Goal: Use online tool/utility: Utilize a website feature to perform a specific function

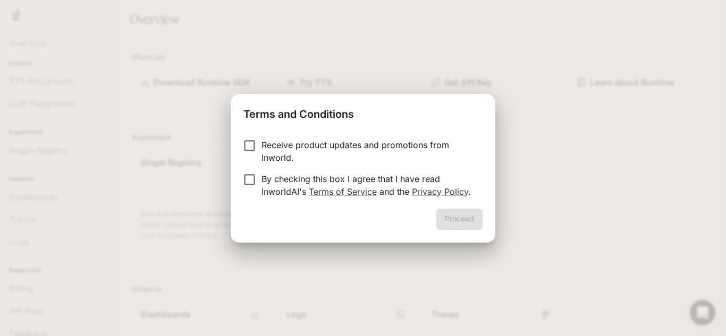
click at [249, 171] on form "Receive product updates and promotions from Inworld. By checking this box I agr…" at bounding box center [362, 169] width 239 height 60
click at [465, 220] on button "Proceed" at bounding box center [459, 219] width 46 height 21
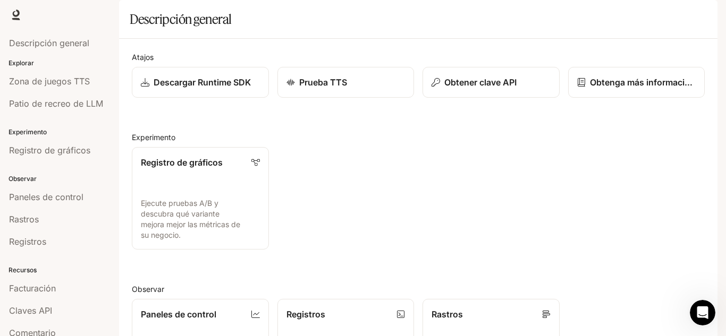
click at [707, 11] on img "button" at bounding box center [702, 14] width 15 height 15
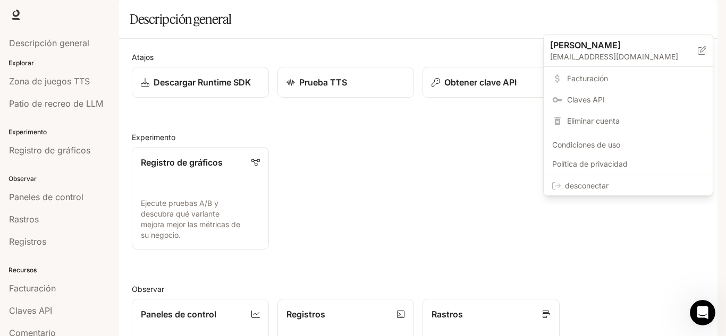
click at [703, 16] on div at bounding box center [363, 168] width 726 height 336
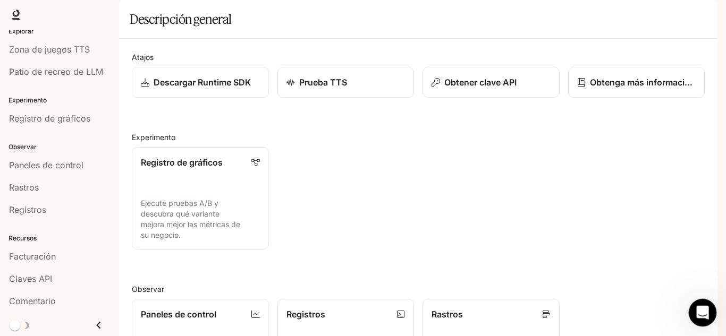
click at [706, 309] on icon "Abrir Intercom Messenger" at bounding box center [701, 312] width 18 height 18
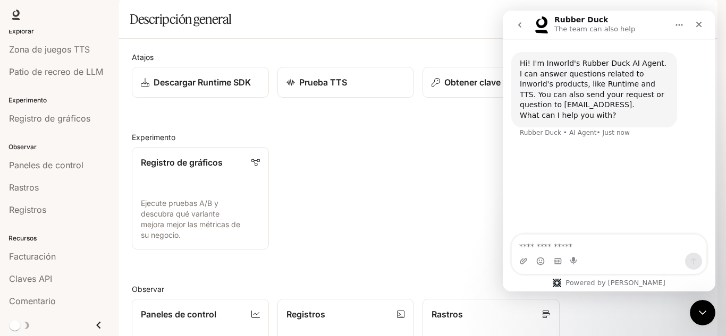
click at [590, 244] on textarea "Ask a question…" at bounding box center [609, 244] width 194 height 18
click at [699, 32] on div "Close" at bounding box center [698, 24] width 19 height 19
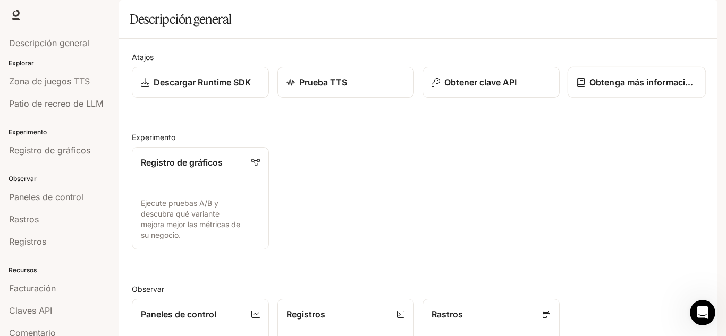
click at [599, 98] on link "Obtenga más información sobre el tiempo de ejecución" at bounding box center [636, 82] width 138 height 31
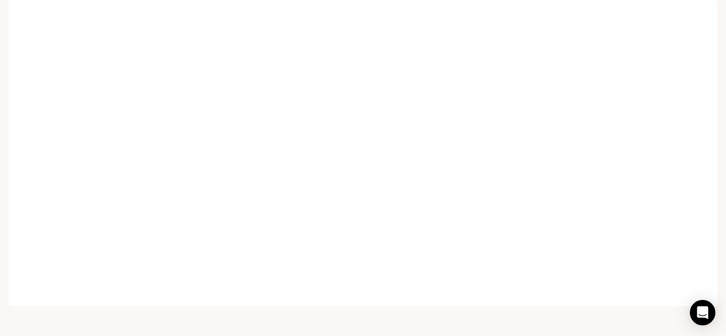
click at [586, 18] on link "Runtime Runtime" at bounding box center [602, 14] width 39 height 21
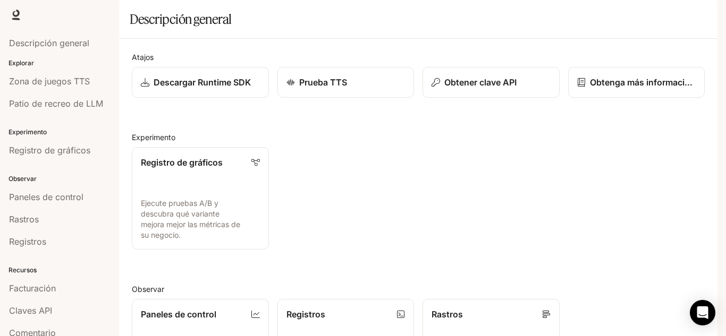
click at [653, 15] on font "Documentación" at bounding box center [652, 14] width 54 height 9
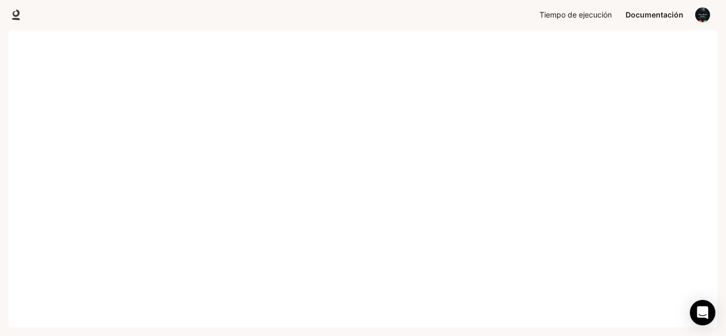
click at [606, 10] on font "Tiempo de ejecución" at bounding box center [575, 14] width 72 height 9
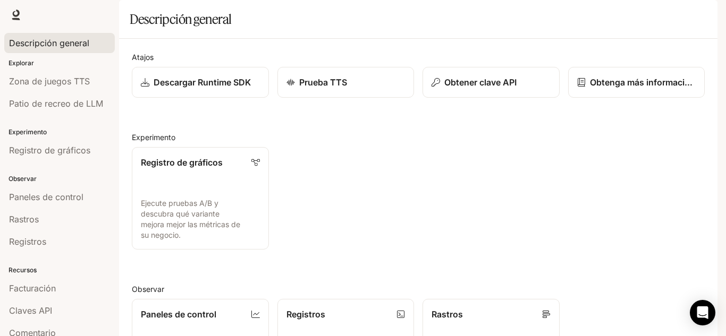
click at [76, 45] on font "Descripción general" at bounding box center [49, 43] width 80 height 11
click at [69, 39] on font "Descripción general" at bounding box center [49, 43] width 80 height 11
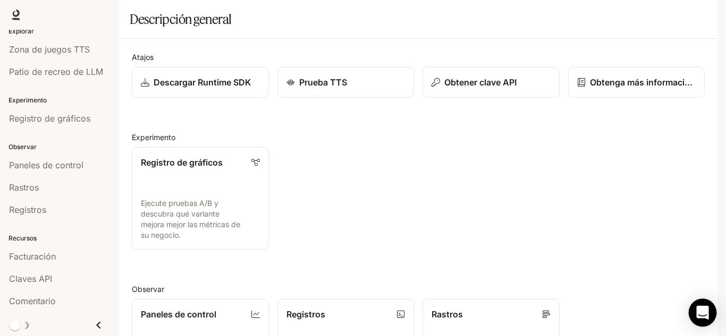
click at [701, 302] on div "Abrir Intercom Messenger" at bounding box center [703, 313] width 28 height 28
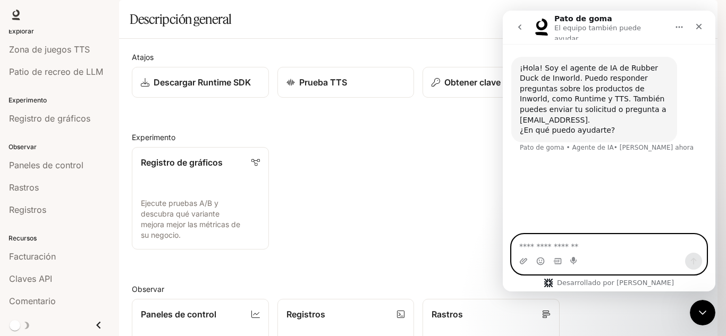
click at [571, 244] on textarea "Haz una pregunta…" at bounding box center [609, 244] width 194 height 18
click at [633, 250] on textarea "Haz una pregunta…" at bounding box center [609, 244] width 194 height 18
type textarea "**********"
click at [700, 265] on button "Enviar un mensaje…" at bounding box center [693, 261] width 17 height 17
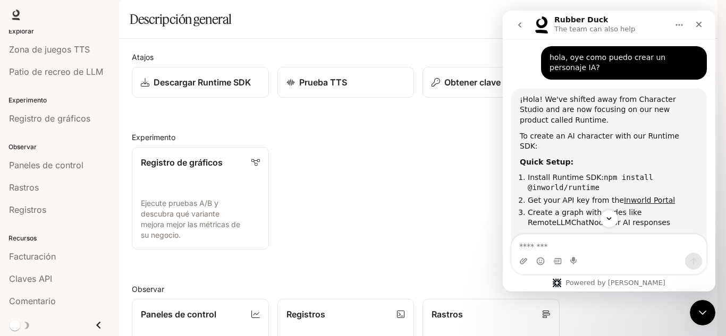
scroll to position [89, 0]
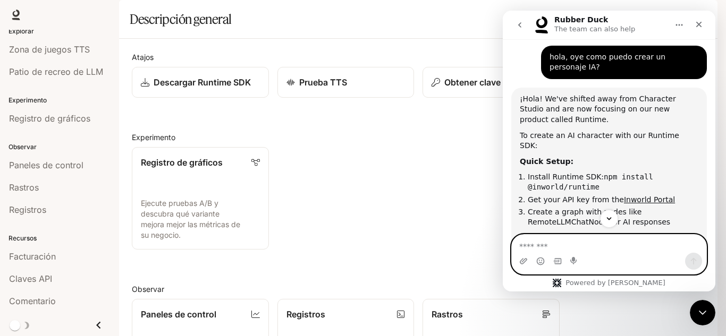
click at [573, 245] on textarea "Message…" at bounding box center [609, 244] width 194 height 18
click at [613, 243] on textarea "Message…" at bounding box center [609, 244] width 194 height 18
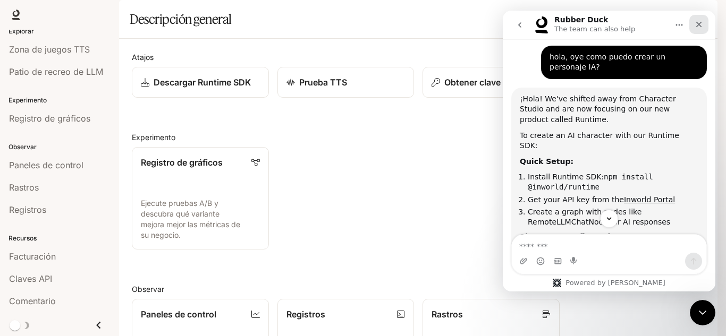
click at [695, 28] on icon "Close" at bounding box center [698, 24] width 9 height 9
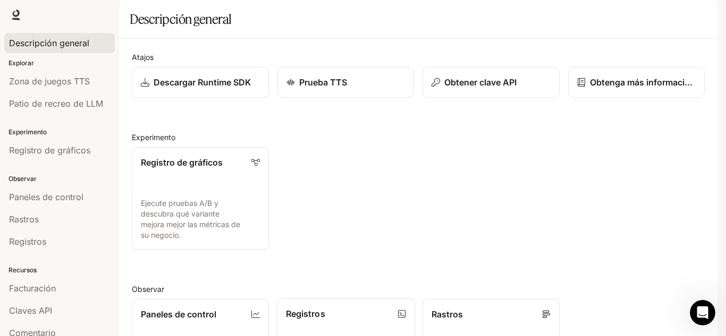
scroll to position [265, 0]
click at [707, 302] on div "Open Intercom Messenger" at bounding box center [700, 311] width 35 height 35
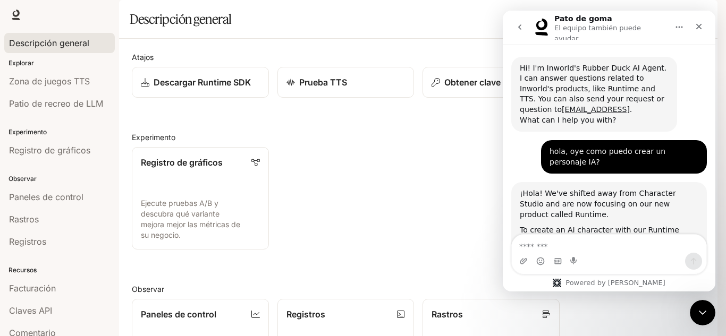
scroll to position [208, 0]
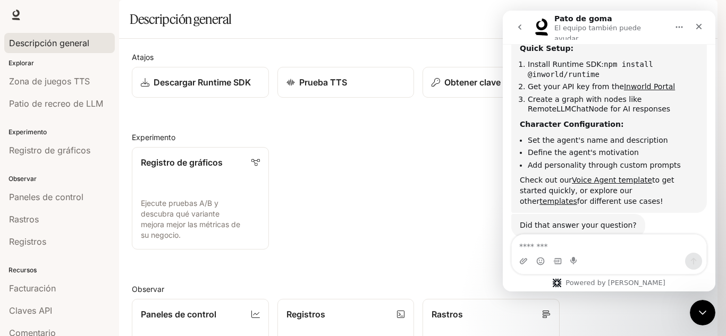
click at [597, 250] on textarea "Message…" at bounding box center [609, 244] width 194 height 18
type textarea "*"
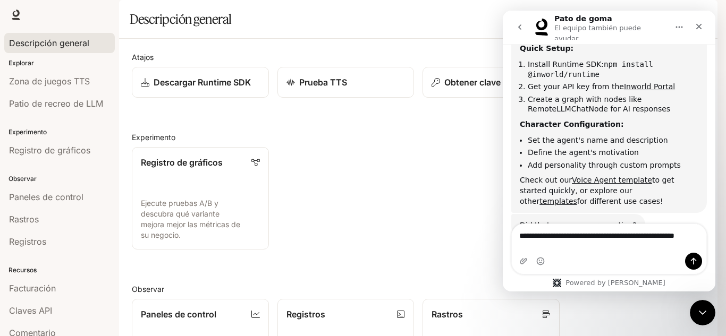
scroll to position [218, 0]
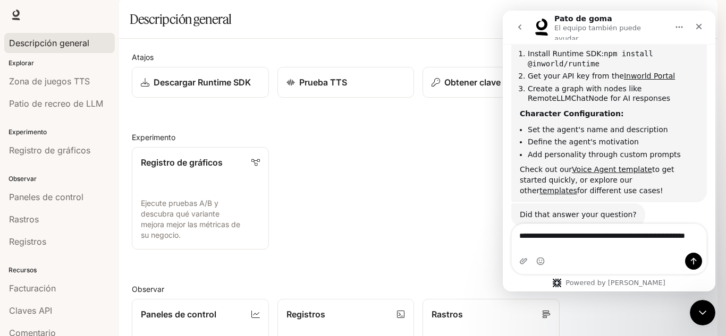
type textarea "**********"
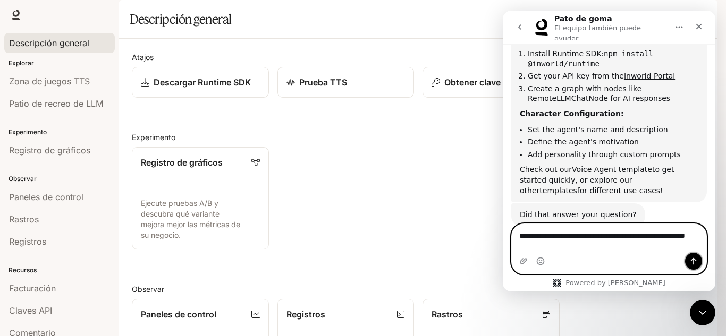
click at [693, 261] on icon "Send a message…" at bounding box center [694, 261] width 6 height 7
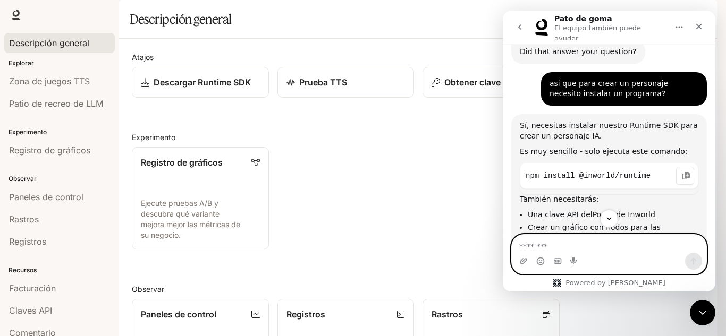
scroll to position [379, 0]
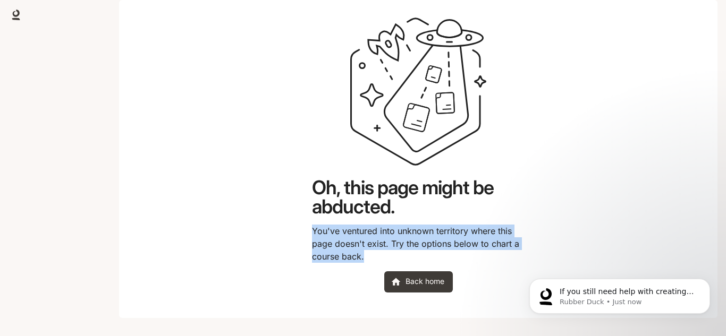
drag, startPoint x: 314, startPoint y: 262, endPoint x: 384, endPoint y: 285, distance: 73.9
click at [384, 285] on div "Oh, this page might be abducted. You've ventured into unknown territory where t…" at bounding box center [418, 155] width 213 height 276
copy div "You've ventured into unknown territory where this page doesn't exist. Try the o…"
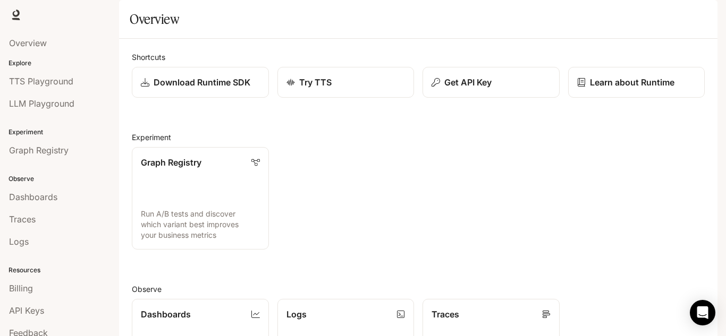
scroll to position [265, 0]
click at [41, 97] on link "LLM Playground" at bounding box center [59, 104] width 111 height 20
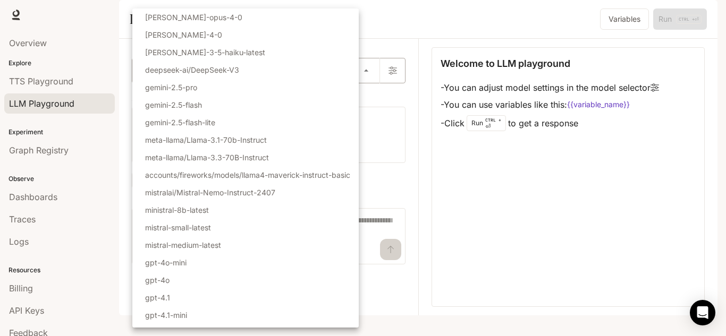
click at [211, 100] on body "Skip to main content Runtime Runtime Documentation Documentation Portal Overvie…" at bounding box center [363, 168] width 726 height 336
click at [485, 231] on div at bounding box center [363, 168] width 726 height 336
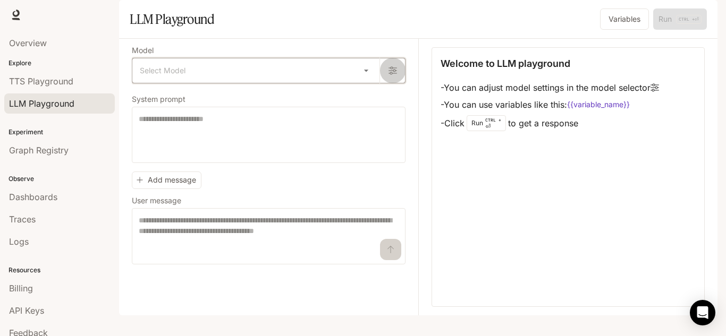
click at [386, 83] on button "button" at bounding box center [392, 71] width 26 height 26
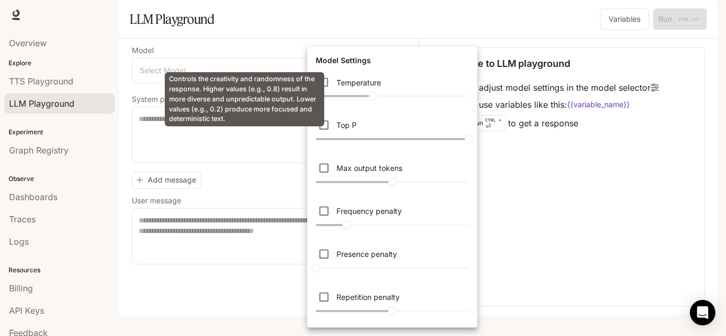
click at [279, 128] on div "Controls the creativity and randomness of the response. Higher values (e.g., 0.…" at bounding box center [248, 99] width 168 height 56
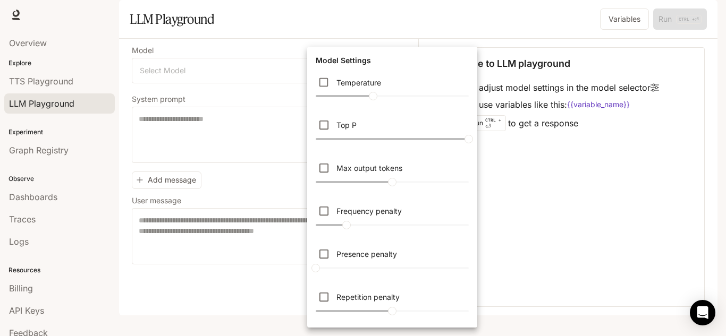
click at [277, 138] on div at bounding box center [363, 168] width 726 height 336
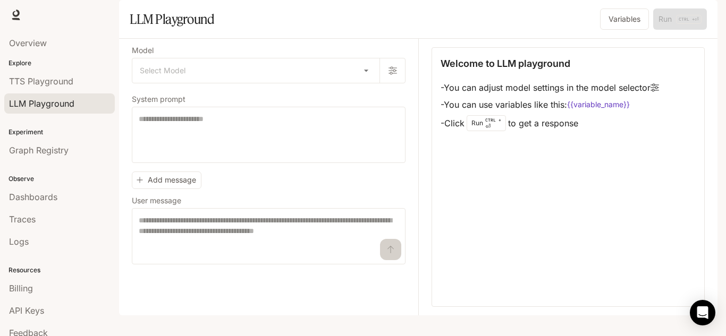
click at [307, 58] on label "Model" at bounding box center [269, 52] width 274 height 11
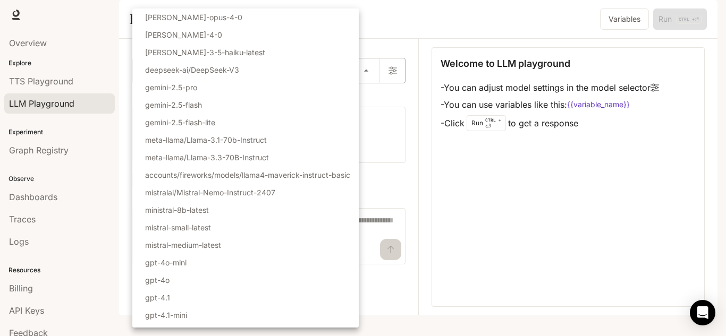
click at [197, 109] on body "Skip to main content Runtime Runtime Documentation Documentation Portal Overvie…" at bounding box center [363, 168] width 726 height 336
click at [445, 217] on div at bounding box center [363, 168] width 726 height 336
click at [313, 106] on body "Skip to main content Runtime Runtime Documentation Documentation Portal Overvie…" at bounding box center [363, 168] width 726 height 336
click at [457, 173] on div at bounding box center [363, 168] width 726 height 336
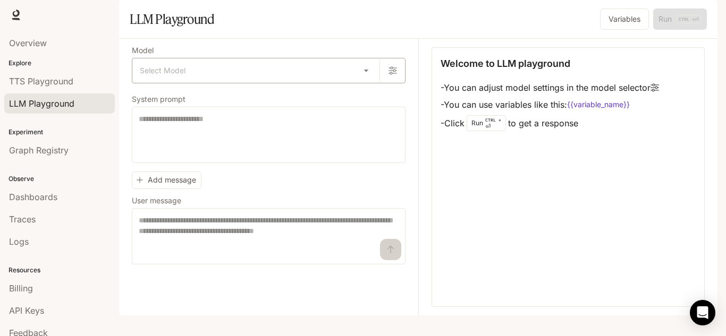
click at [262, 100] on body "Skip to main content Runtime Runtime Documentation Documentation Portal Overvie…" at bounding box center [363, 168] width 726 height 336
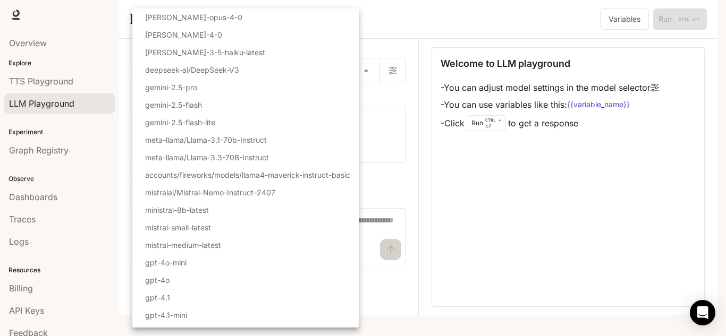
click at [396, 114] on div at bounding box center [363, 168] width 726 height 336
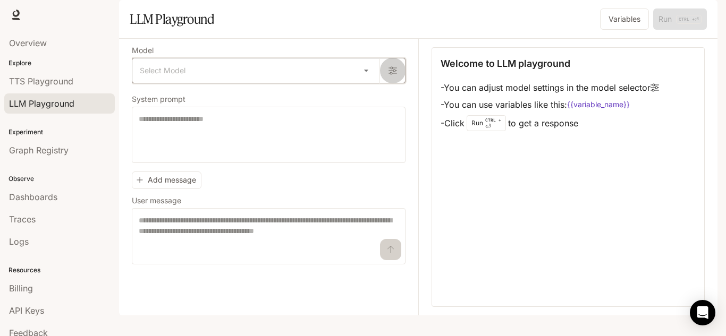
click at [394, 83] on button "button" at bounding box center [392, 71] width 26 height 26
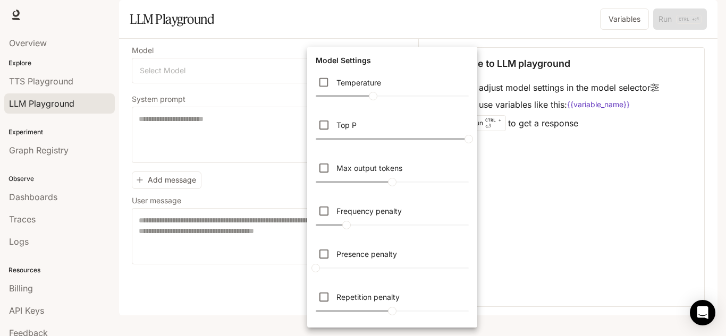
click at [560, 249] on div at bounding box center [363, 168] width 726 height 336
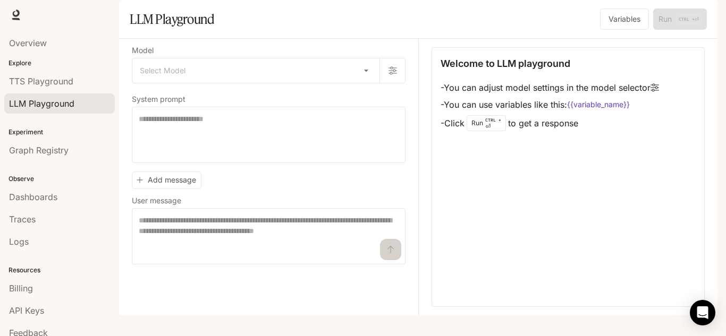
click at [542, 237] on div "Welcome to LLM playground - You can adjust model settings in the model selector…" at bounding box center [567, 177] width 273 height 260
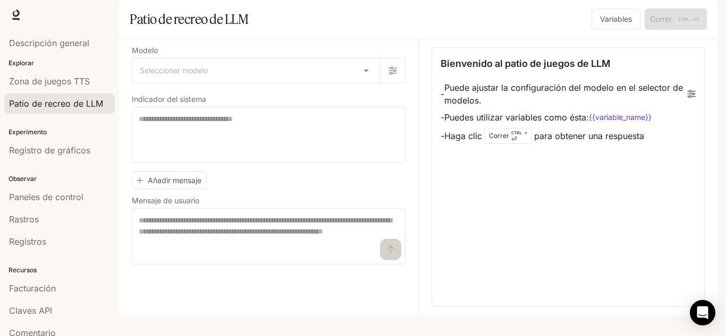
click at [521, 213] on div "Bienvenido al patio de juegos de LLM - Puede ajustar la configuración del model…" at bounding box center [567, 177] width 273 height 260
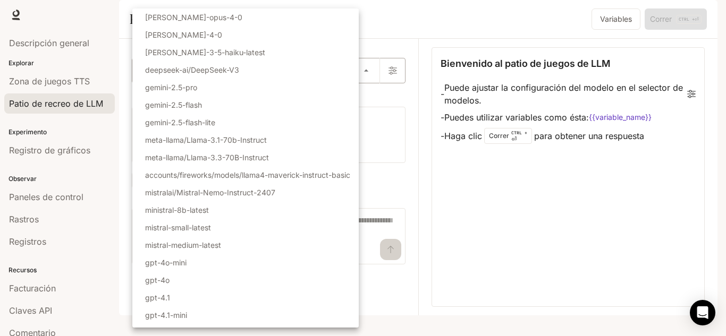
click at [204, 95] on body "Saltar al contenido principal Tiempo de ejecución Tiempo de ejecución Documenta…" at bounding box center [363, 168] width 726 height 336
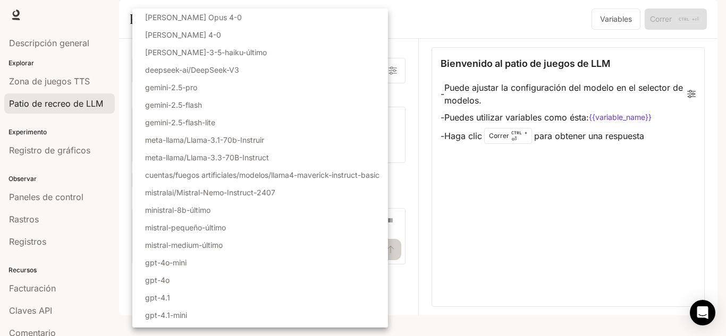
click at [498, 245] on div at bounding box center [363, 168] width 726 height 336
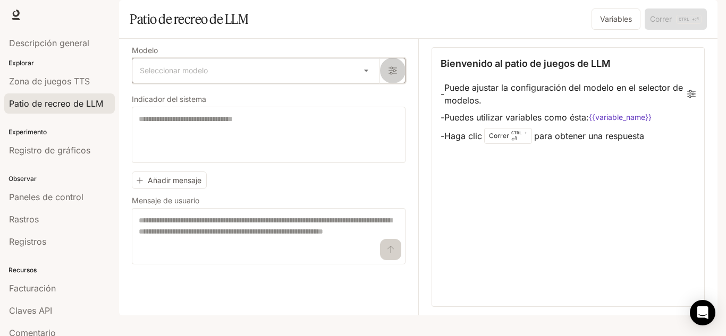
click at [396, 75] on icon "button" at bounding box center [392, 70] width 9 height 9
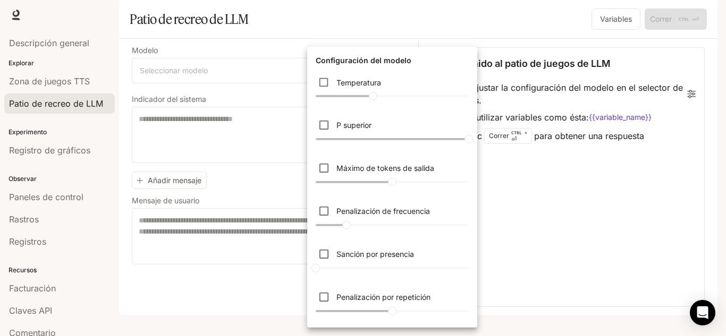
click at [514, 244] on div at bounding box center [363, 168] width 726 height 336
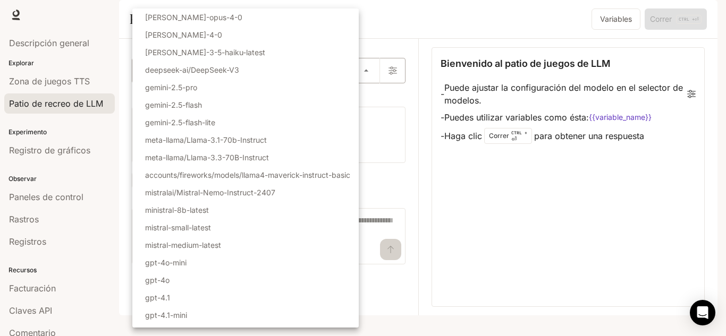
click at [349, 95] on body "Saltar al contenido principal Tiempo de ejecución Tiempo de ejecución Documenta…" at bounding box center [363, 168] width 726 height 336
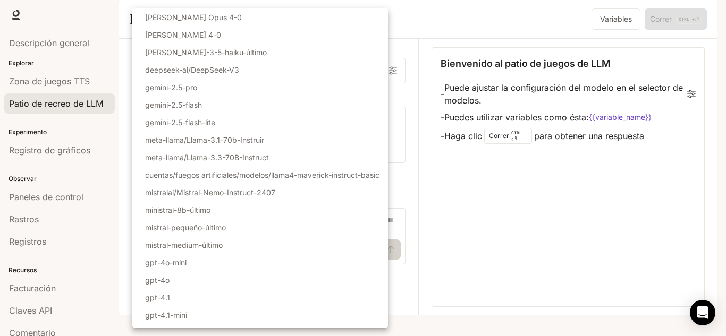
scroll to position [119, 0]
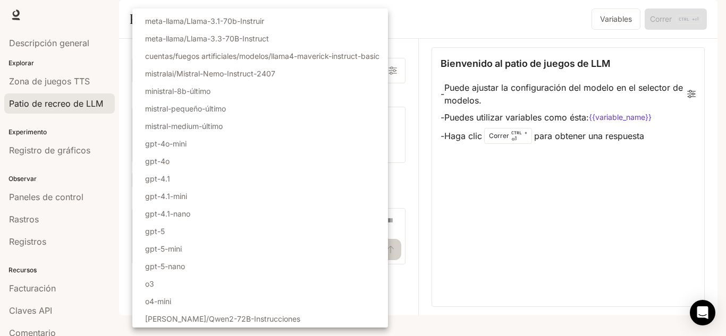
click at [490, 262] on div at bounding box center [363, 168] width 726 height 336
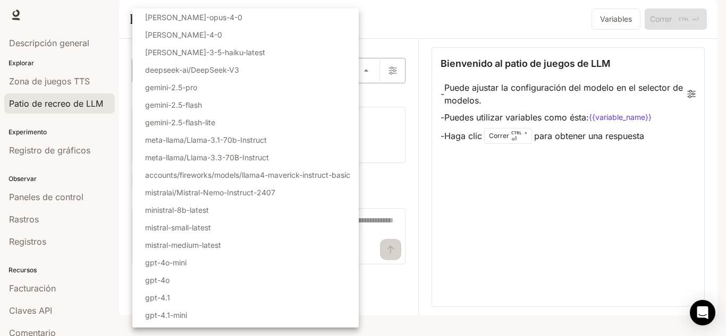
click at [372, 107] on body "Saltar al contenido principal Tiempo de ejecución Tiempo de ejecución Documenta…" at bounding box center [363, 168] width 726 height 336
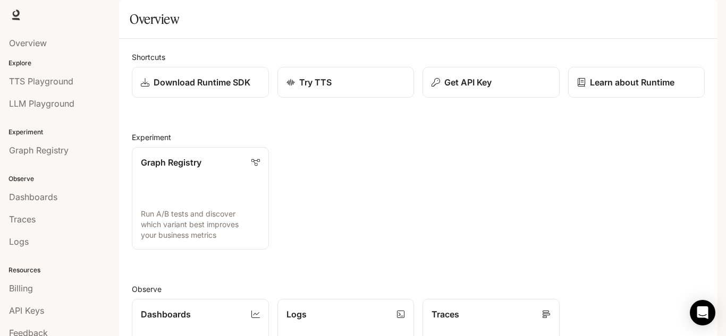
scroll to position [32, 0]
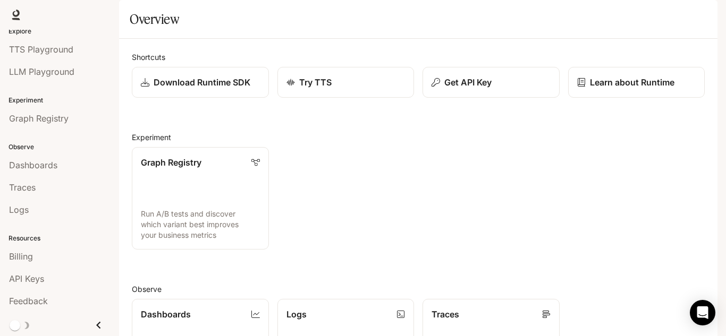
click at [91, 319] on icon "Close drawer" at bounding box center [98, 325] width 14 height 14
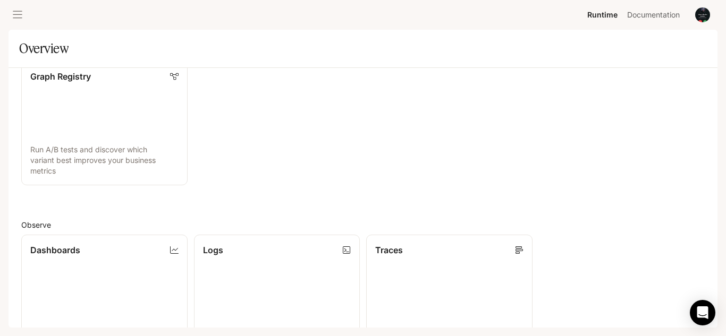
scroll to position [0, 0]
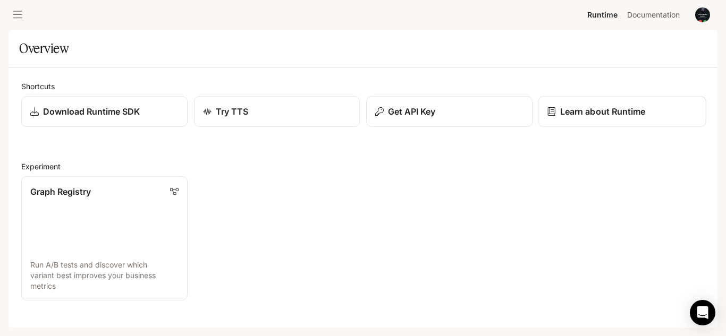
click at [565, 115] on p "Learn about Runtime" at bounding box center [602, 111] width 86 height 13
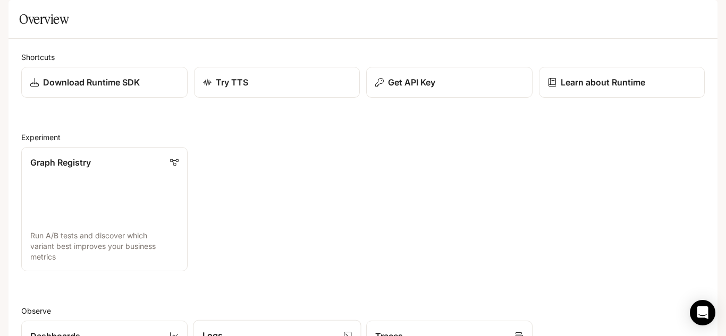
scroll to position [7, 0]
click at [124, 240] on link "Graph Registry Run A/B tests and discover which variant best improves your busi…" at bounding box center [104, 210] width 168 height 126
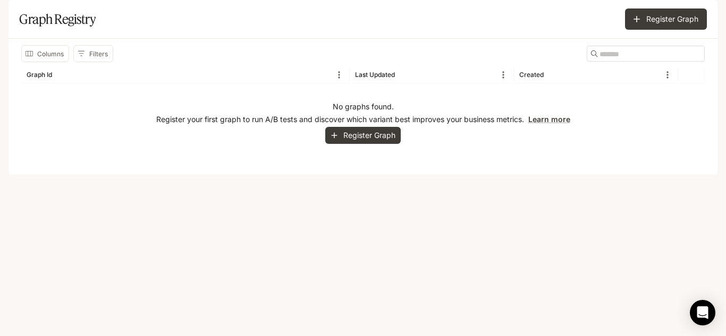
click at [551, 142] on div "No graphs found. Register your first graph to run A/B tests and discover which …" at bounding box center [362, 122] width 683 height 79
click at [549, 124] on link "Learn more" at bounding box center [549, 119] width 42 height 9
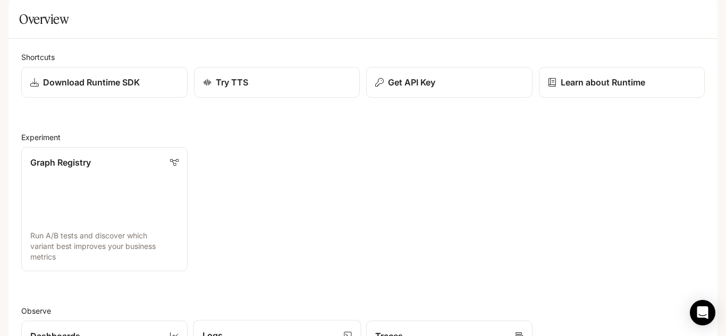
scroll to position [330, 0]
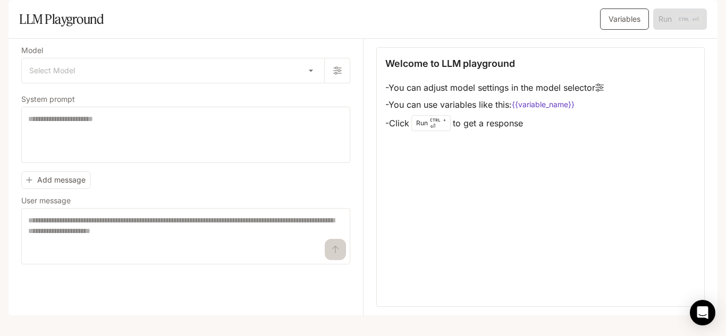
click at [621, 30] on button "Variables" at bounding box center [624, 19] width 49 height 21
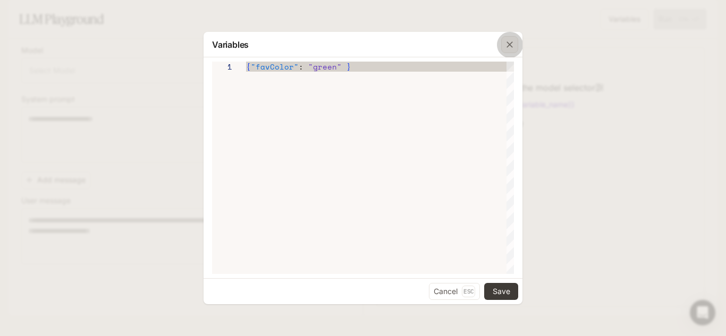
click at [512, 48] on icon "button" at bounding box center [509, 44] width 11 height 11
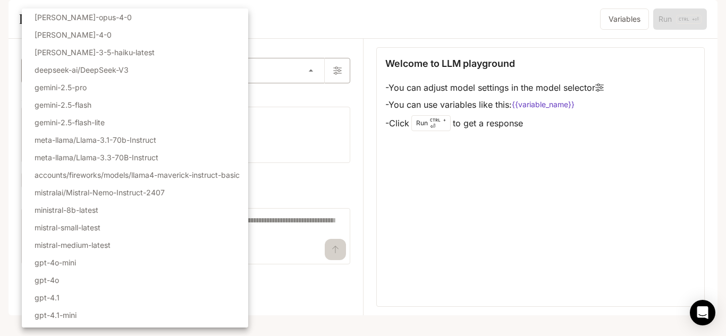
click at [302, 106] on body "Skip to main content Runtime Runtime Documentation Documentation Portal Overvie…" at bounding box center [363, 168] width 726 height 336
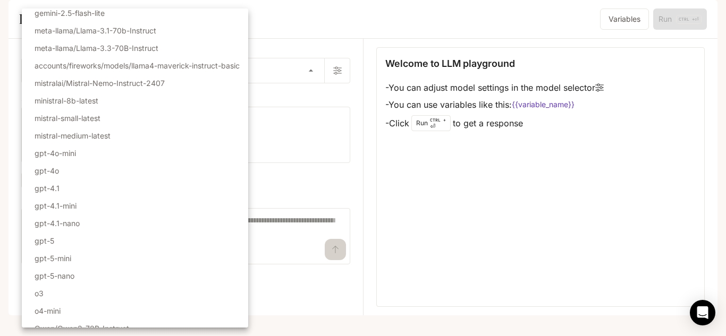
scroll to position [119, 0]
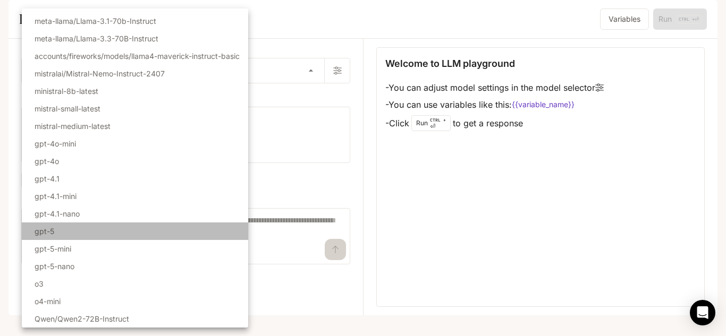
click at [102, 236] on li "gpt-5" at bounding box center [135, 232] width 226 height 18
type input "*****"
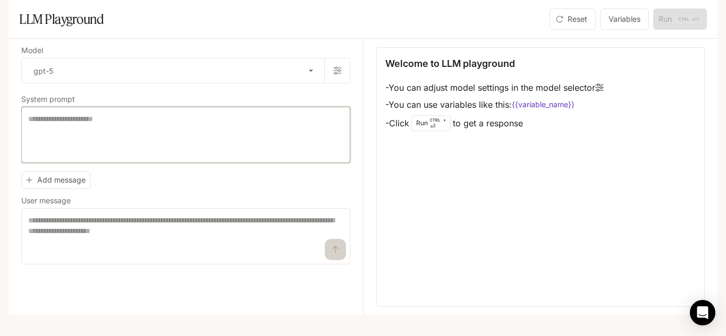
click at [273, 156] on textarea at bounding box center [185, 135] width 315 height 43
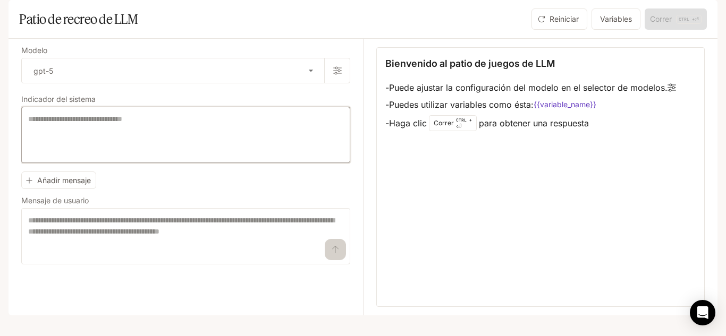
click at [316, 156] on textarea at bounding box center [185, 135] width 315 height 43
click at [241, 156] on textarea at bounding box center [185, 135] width 315 height 43
click at [171, 156] on textarea at bounding box center [185, 135] width 315 height 43
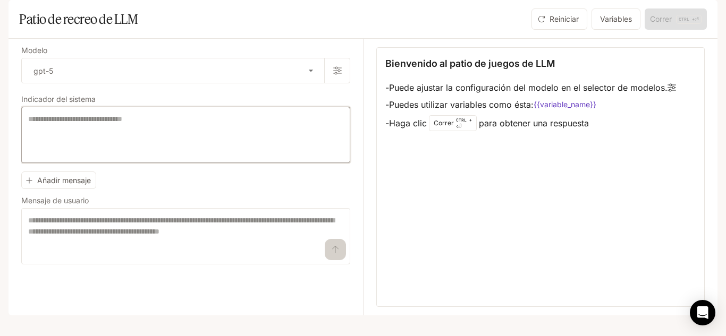
click at [171, 156] on textarea at bounding box center [185, 135] width 315 height 43
click at [166, 156] on textarea at bounding box center [185, 135] width 315 height 43
click at [215, 145] on textarea at bounding box center [185, 135] width 315 height 43
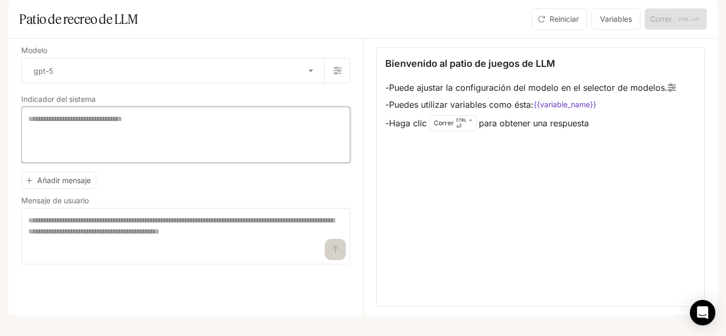
click at [200, 156] on textarea at bounding box center [185, 135] width 315 height 43
click at [222, 151] on textarea at bounding box center [185, 135] width 315 height 43
click at [223, 151] on textarea at bounding box center [185, 135] width 315 height 43
click at [12, 15] on icon "cajón abierto" at bounding box center [17, 15] width 11 height 11
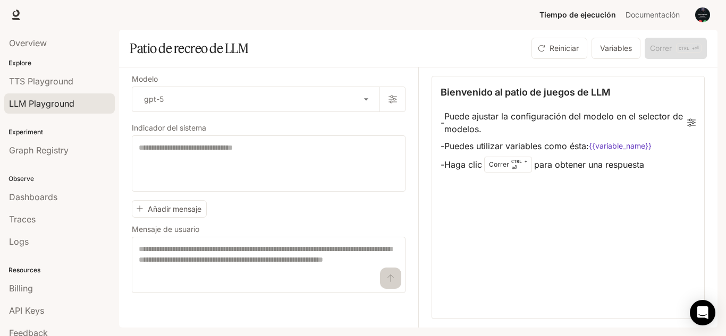
click at [54, 95] on link "LLM Playground" at bounding box center [59, 104] width 111 height 20
click at [40, 84] on span "TTS Playground" at bounding box center [41, 81] width 64 height 13
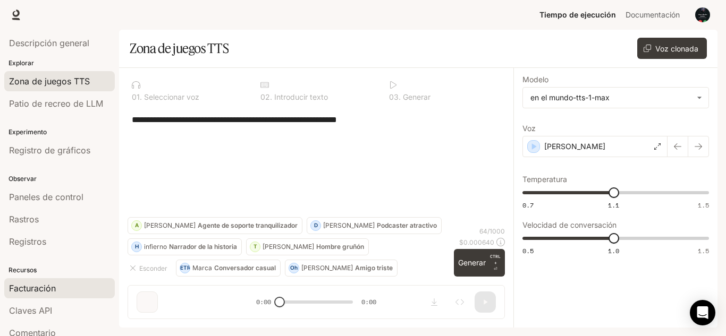
scroll to position [32, 0]
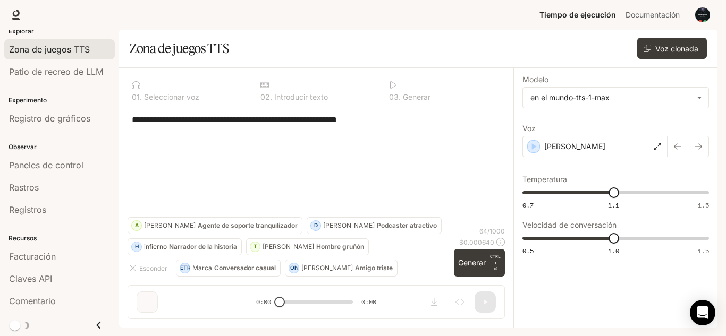
click at [91, 324] on icon "Cerrar cajón" at bounding box center [98, 325] width 14 height 14
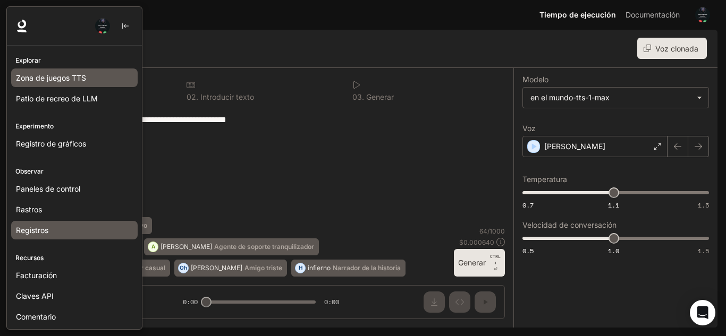
scroll to position [0, 0]
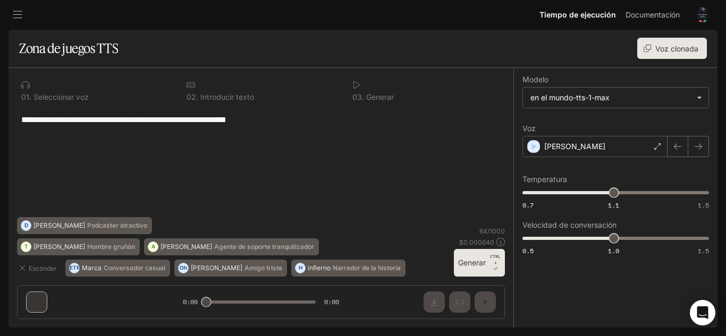
click at [287, 116] on textarea "**********" at bounding box center [260, 120] width 479 height 12
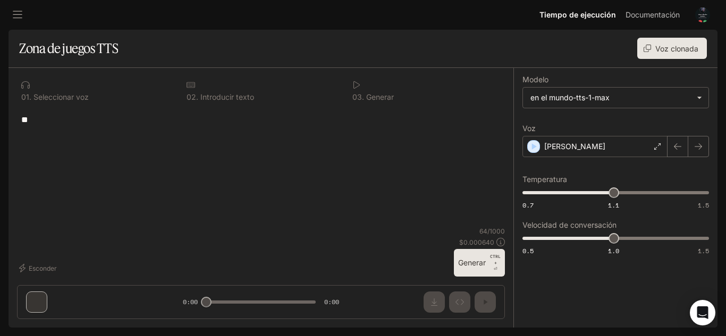
type textarea "*"
type textarea "**********"
click at [599, 147] on div "Dennis" at bounding box center [594, 146] width 145 height 21
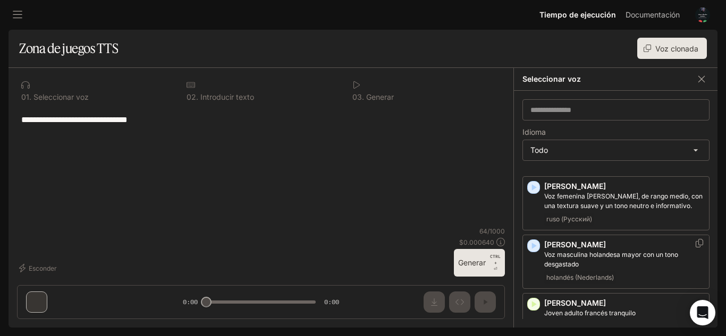
scroll to position [632, 0]
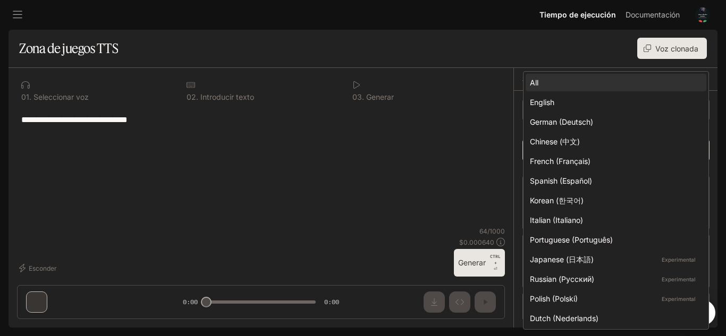
click at [611, 150] on body "**********" at bounding box center [363, 168] width 726 height 336
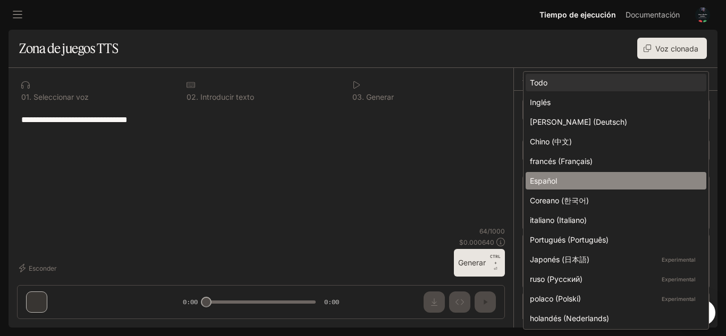
click at [577, 180] on div "Español" at bounding box center [614, 180] width 168 height 11
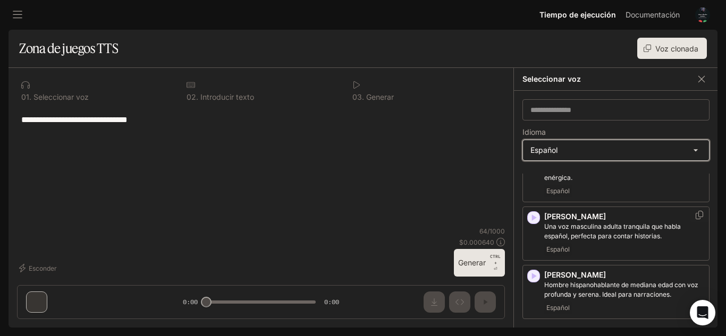
scroll to position [0, 0]
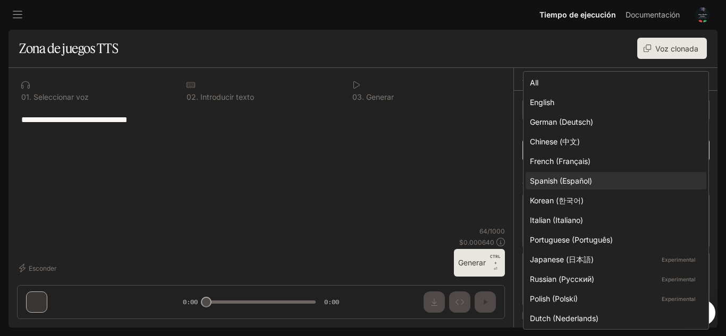
click at [582, 158] on body "**********" at bounding box center [363, 168] width 726 height 336
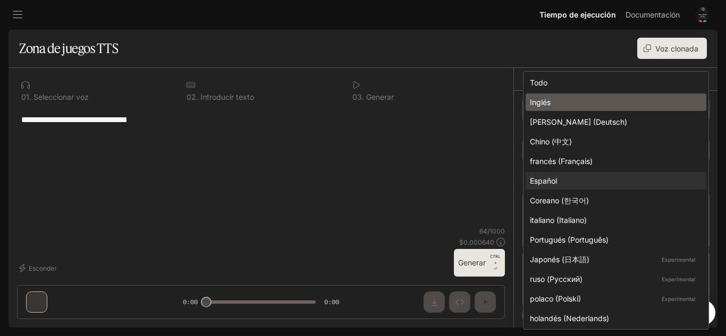
click at [542, 104] on font "Inglés" at bounding box center [540, 102] width 21 height 9
type input "*****"
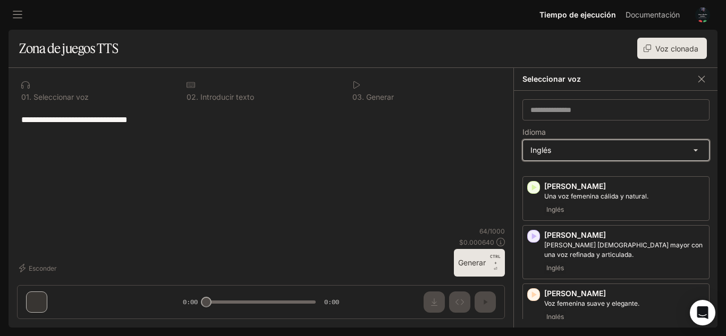
scroll to position [80, 0]
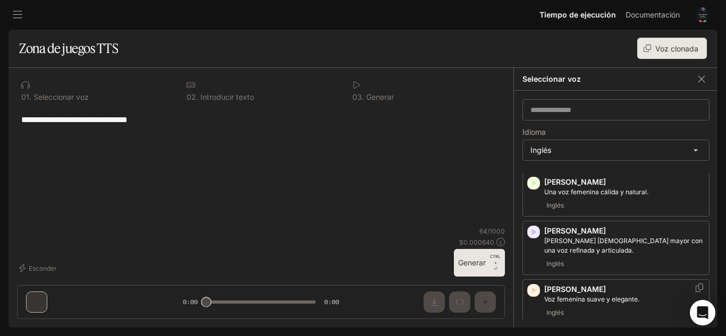
click at [581, 307] on div "Inglés" at bounding box center [624, 313] width 160 height 13
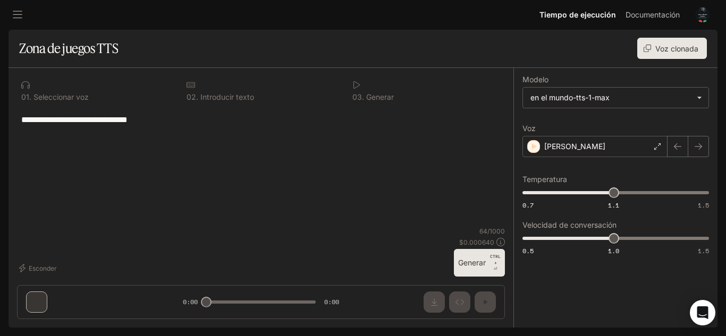
click at [173, 128] on div "**********" at bounding box center [260, 120] width 479 height 26
click at [477, 262] on font "Generar" at bounding box center [472, 262] width 28 height 9
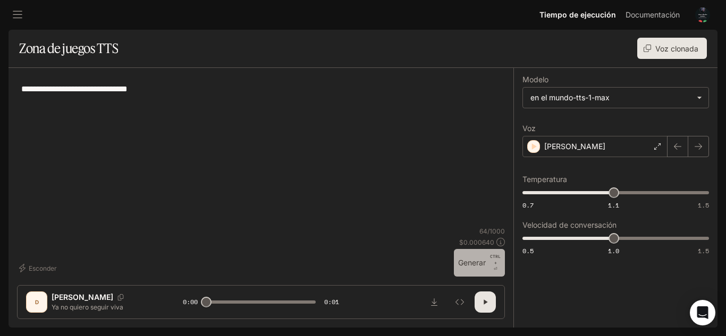
click at [464, 263] on font "Generar" at bounding box center [472, 262] width 28 height 9
type input "*"
click at [175, 90] on textarea "**********" at bounding box center [260, 89] width 479 height 12
type textarea "*"
type textarea "**********"
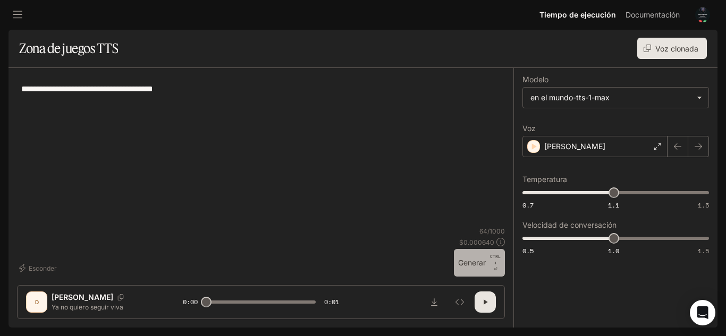
click at [473, 259] on font "Generar" at bounding box center [472, 262] width 28 height 9
type input "*"
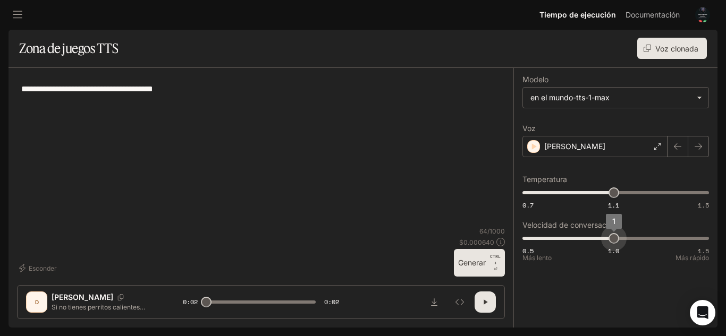
type input "***"
drag, startPoint x: 609, startPoint y: 238, endPoint x: 598, endPoint y: 240, distance: 11.3
click at [598, 240] on span "0.9" at bounding box center [595, 238] width 11 height 11
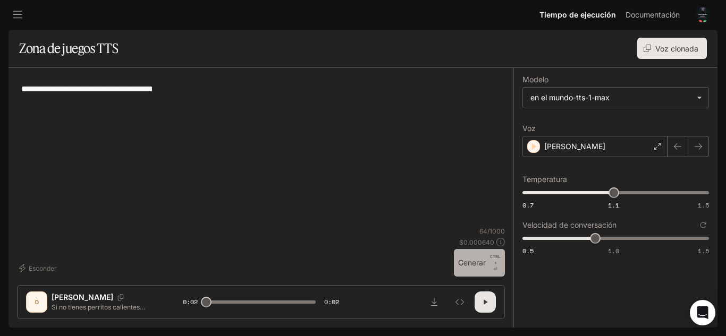
click at [473, 264] on font "Generar" at bounding box center [472, 262] width 28 height 9
type input "*"
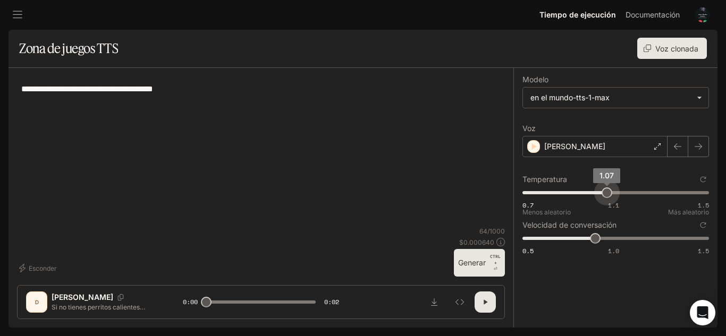
type input "****"
drag, startPoint x: 613, startPoint y: 188, endPoint x: 588, endPoint y: 190, distance: 25.6
click at [588, 190] on span "0.99" at bounding box center [588, 193] width 11 height 11
click at [471, 264] on font "Generar" at bounding box center [472, 262] width 28 height 9
type input "*"
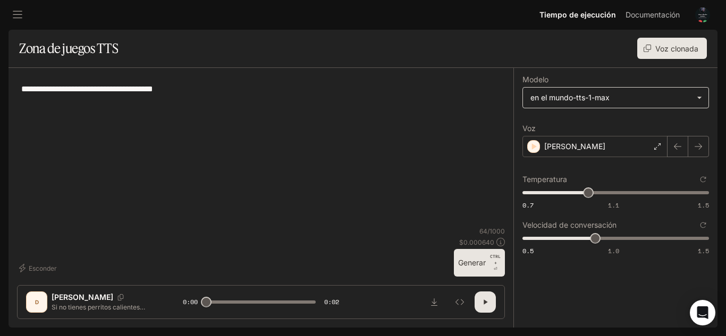
click at [617, 94] on body "**********" at bounding box center [363, 168] width 726 height 336
click at [617, 94] on div at bounding box center [363, 168] width 726 height 336
type input "****"
click at [579, 195] on span "0.95" at bounding box center [579, 193] width 11 height 11
click at [477, 267] on font "Generar" at bounding box center [472, 262] width 28 height 9
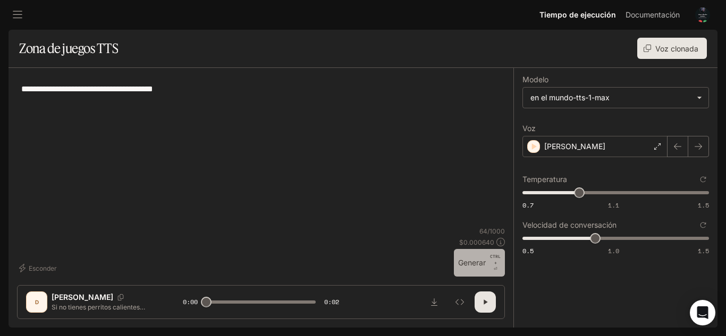
click at [460, 262] on font "Generar" at bounding box center [472, 262] width 28 height 9
type input "*"
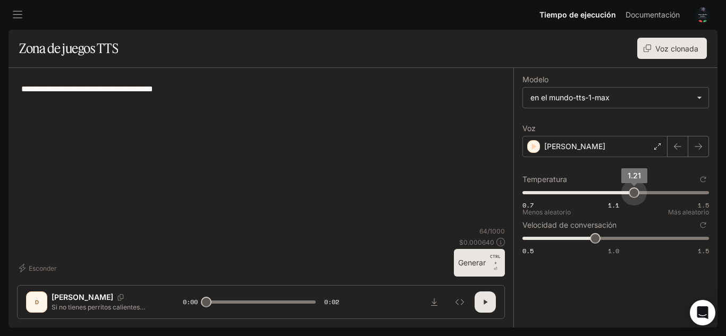
type input "****"
drag, startPoint x: 581, startPoint y: 191, endPoint x: 631, endPoint y: 194, distance: 50.0
click at [631, 194] on span "1.18" at bounding box center [631, 193] width 11 height 11
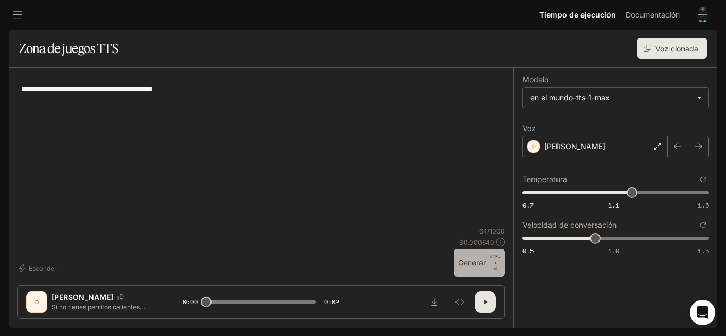
click at [468, 257] on font "Generar" at bounding box center [472, 262] width 28 height 13
click at [597, 148] on div "Débora" at bounding box center [594, 146] width 145 height 21
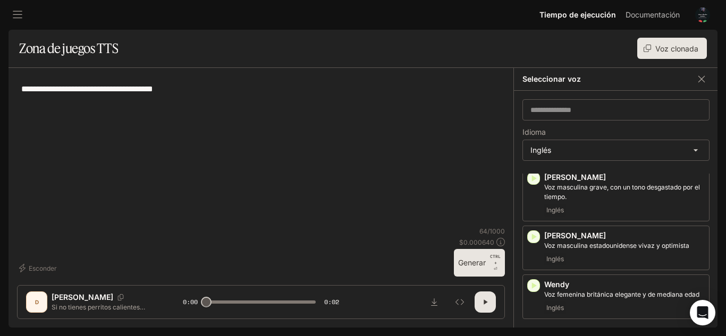
scroll to position [772, 0]
click at [624, 302] on div "Inglés" at bounding box center [624, 308] width 160 height 13
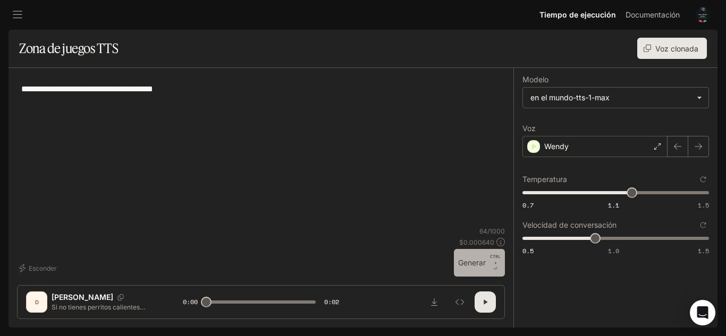
click at [463, 259] on font "Generar" at bounding box center [472, 262] width 28 height 9
click at [474, 259] on font "Generar" at bounding box center [472, 262] width 28 height 9
click at [568, 155] on div "Wendy" at bounding box center [594, 146] width 145 height 21
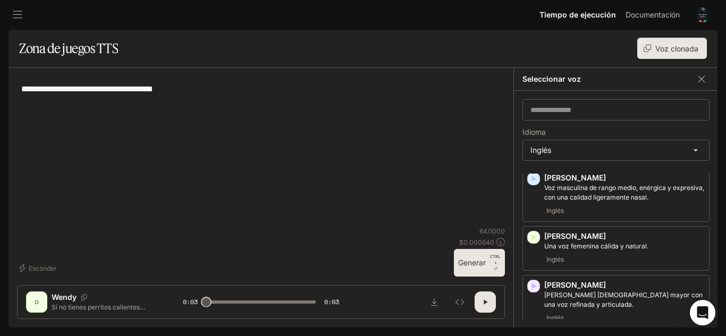
scroll to position [38, 0]
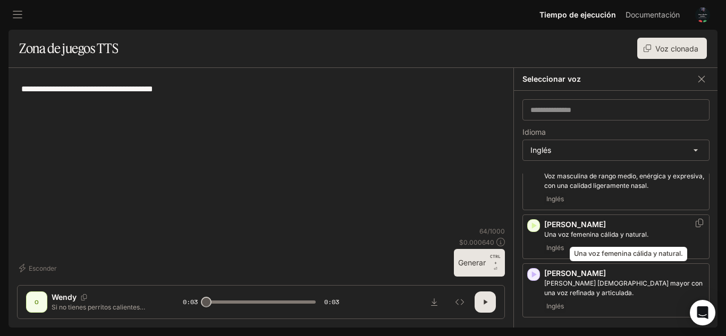
click at [635, 236] on font "Una voz femenina cálida y natural." at bounding box center [596, 235] width 104 height 8
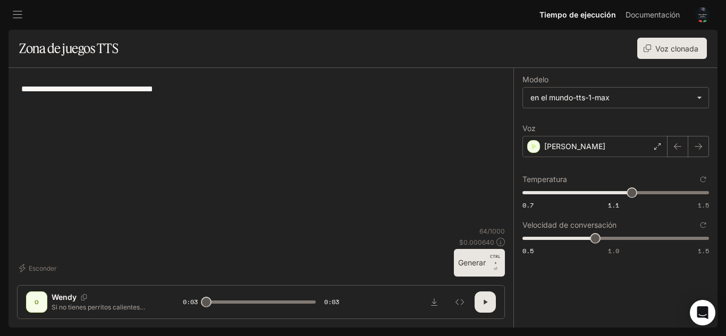
drag, startPoint x: 472, startPoint y: 301, endPoint x: 481, endPoint y: 304, distance: 9.6
click at [481, 304] on div at bounding box center [459, 302] width 72 height 21
click at [481, 304] on icon "button" at bounding box center [485, 302] width 9 height 9
drag, startPoint x: 37, startPoint y: 302, endPoint x: 51, endPoint y: 304, distance: 14.5
click at [51, 304] on div "O Wendy Si no tienes perritos calientes entonces tienes cero" at bounding box center [104, 302] width 157 height 21
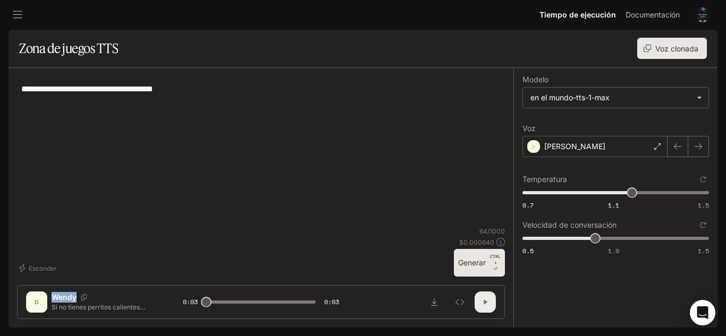
click at [490, 305] on button "button" at bounding box center [484, 302] width 21 height 21
click at [325, 216] on div "**********" at bounding box center [261, 152] width 488 height 150
click at [623, 145] on div "Ashley" at bounding box center [594, 146] width 145 height 21
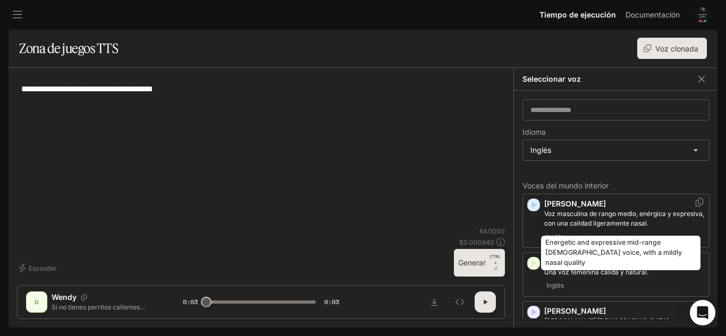
scroll to position [14, 0]
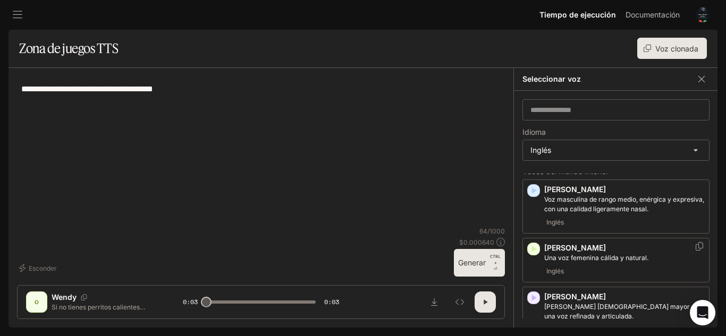
click at [590, 247] on p "Ashley" at bounding box center [624, 248] width 160 height 11
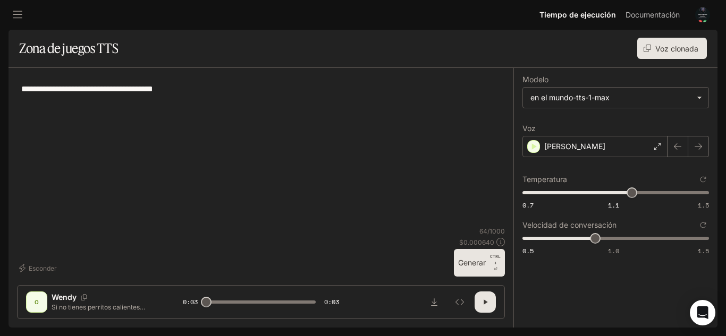
click at [23, 308] on div "O Wendy Si no tienes perritos calientes entonces tienes cero 0:03 0:03" at bounding box center [261, 302] width 488 height 34
drag, startPoint x: 78, startPoint y: 307, endPoint x: 126, endPoint y: 305, distance: 48.4
click at [126, 305] on font "Si no tienes perritos calientes entonces tienes cero" at bounding box center [99, 311] width 94 height 17
click at [174, 229] on div at bounding box center [260, 230] width 255 height 64
click at [489, 300] on button "button" at bounding box center [484, 302] width 21 height 21
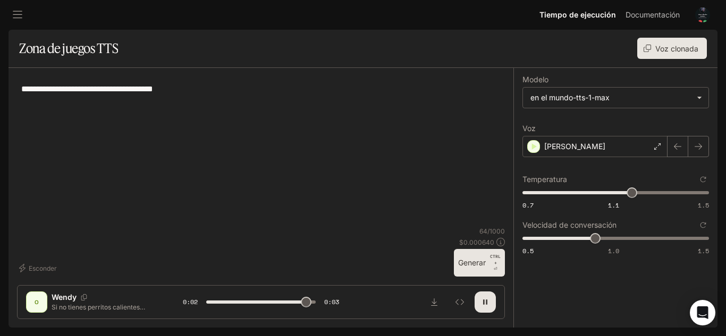
type input "*"
click at [608, 139] on div "Ashley" at bounding box center [594, 146] width 145 height 21
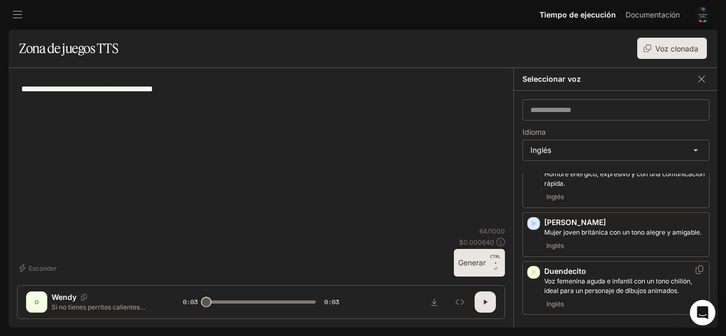
scroll to position [479, 0]
click at [593, 226] on p "Olivia" at bounding box center [624, 222] width 160 height 11
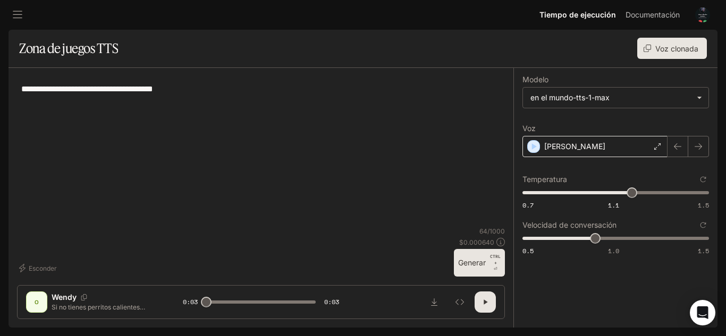
click at [659, 146] on icon at bounding box center [657, 146] width 6 height 6
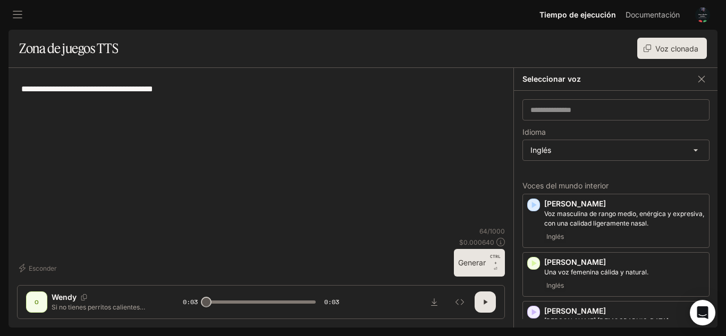
click at [415, 173] on div "**********" at bounding box center [261, 152] width 488 height 150
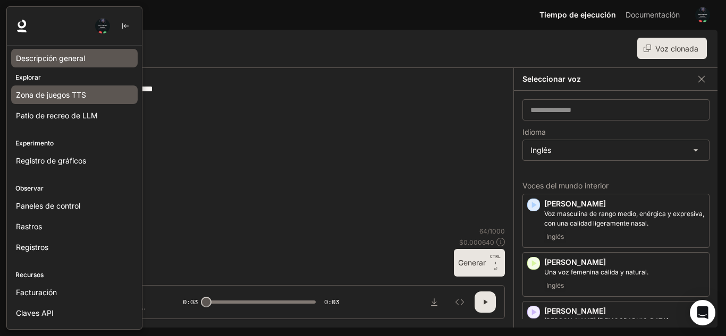
click at [64, 52] on link "Descripción general" at bounding box center [74, 58] width 126 height 19
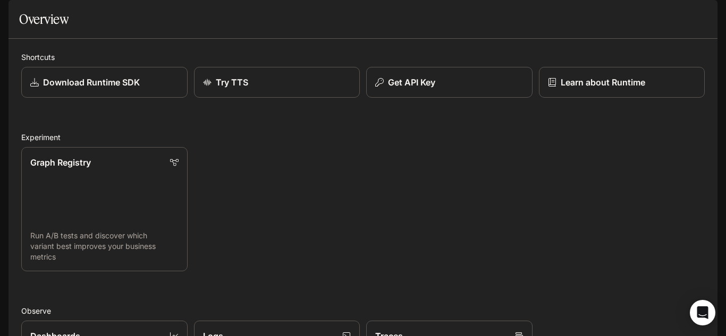
click at [701, 19] on img "button" at bounding box center [702, 14] width 15 height 15
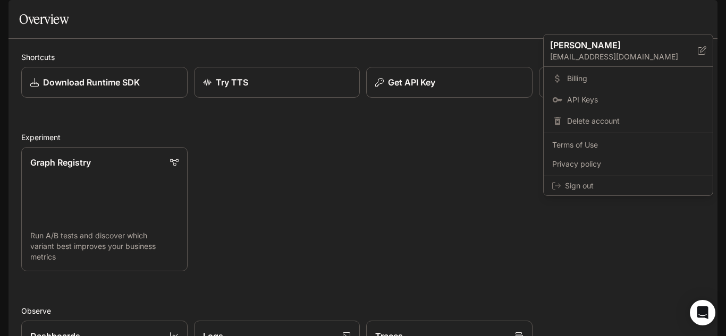
click at [441, 171] on div at bounding box center [363, 168] width 726 height 336
